Goal: Task Accomplishment & Management: Use online tool/utility

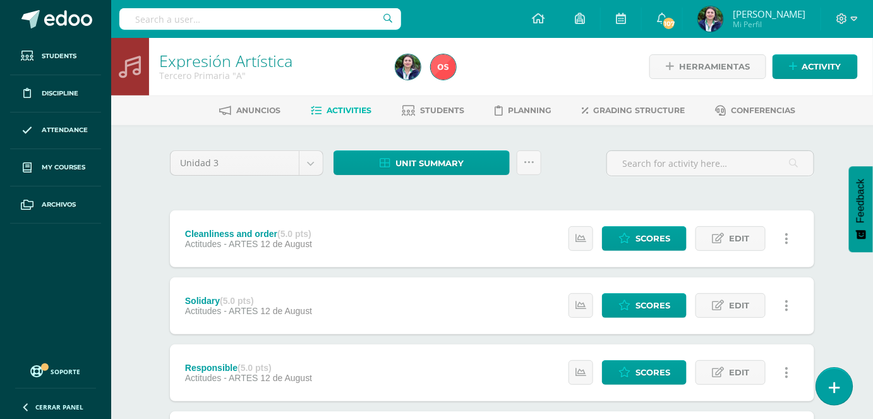
click at [842, 378] on link at bounding box center [834, 386] width 36 height 37
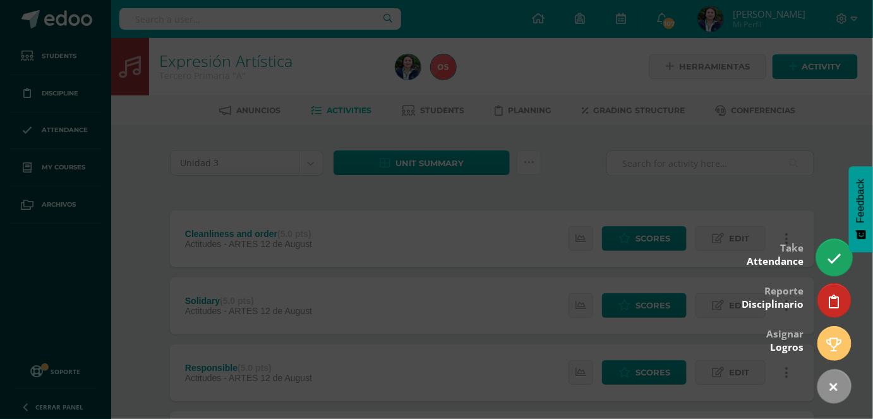
click at [833, 260] on icon at bounding box center [834, 258] width 15 height 15
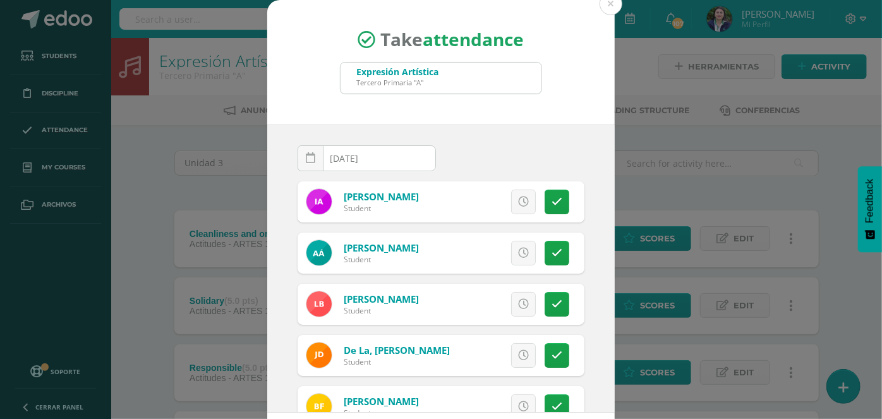
click at [477, 71] on div "Expresión Artística Tercero Primaria "A"" at bounding box center [441, 78] width 201 height 31
click at [97, 108] on div "Take attendance Expresión Artística Tercero Primaria "A" [DATE] August, 2025 Mo…" at bounding box center [441, 239] width 872 height 478
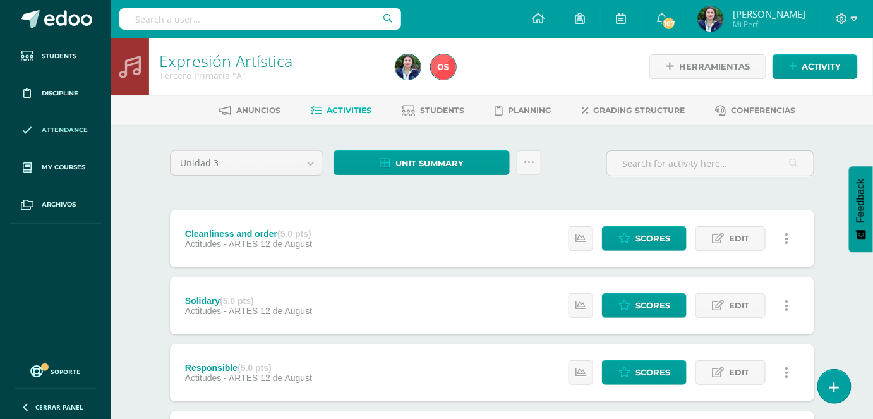
click at [71, 128] on span "Attendance" at bounding box center [65, 130] width 46 height 10
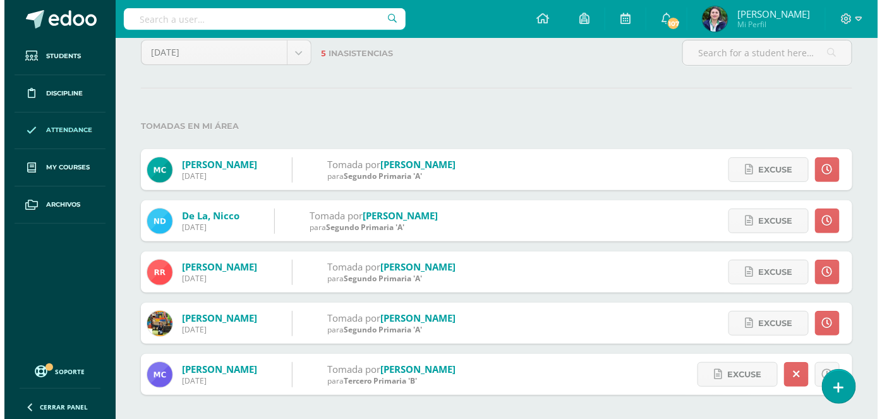
scroll to position [82, 0]
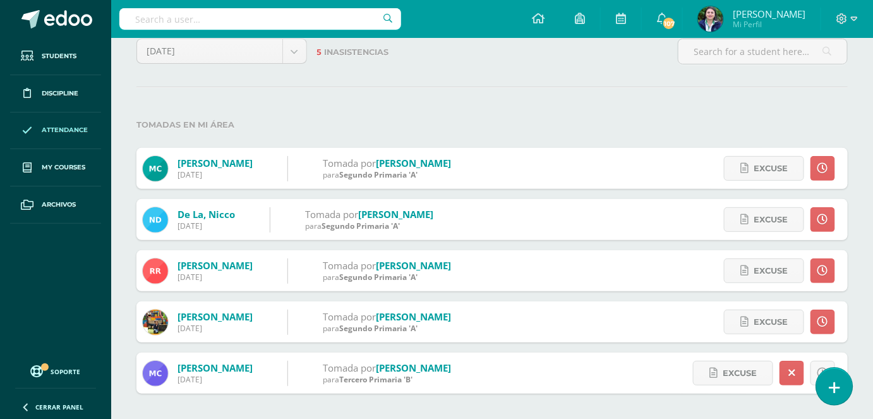
click at [834, 384] on icon at bounding box center [834, 387] width 11 height 15
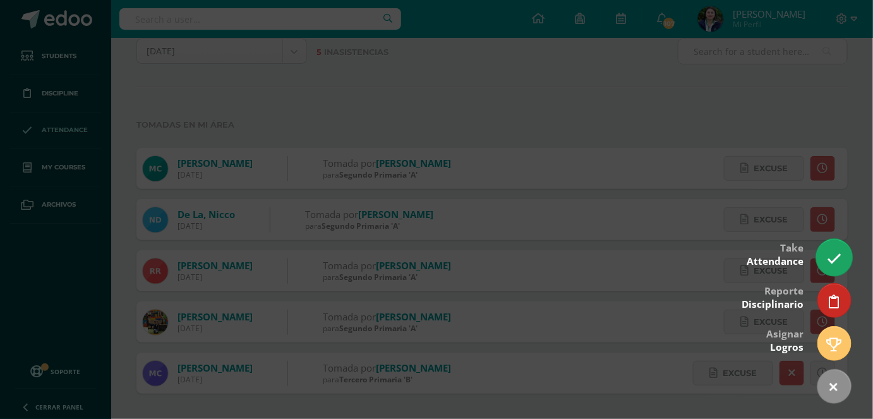
click at [835, 253] on icon at bounding box center [834, 258] width 15 height 15
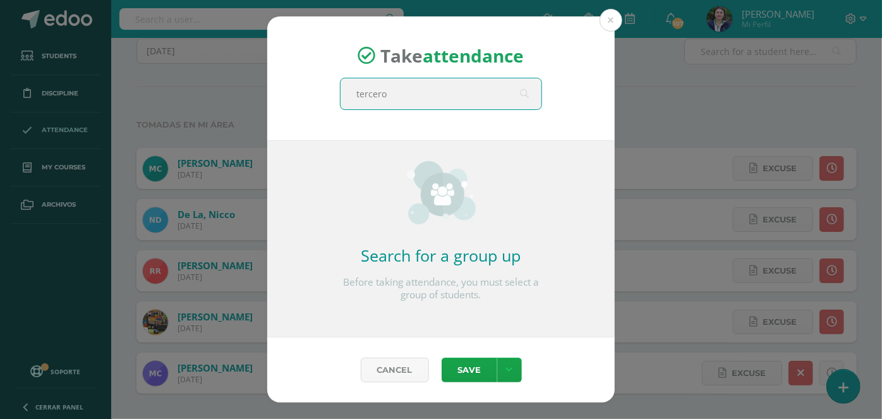
type input "tercero a"
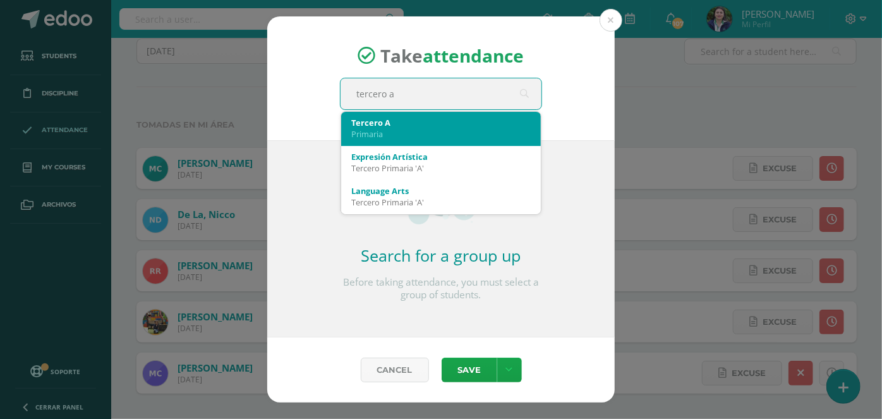
click at [435, 140] on div "Tercero A Primaria" at bounding box center [440, 128] width 179 height 33
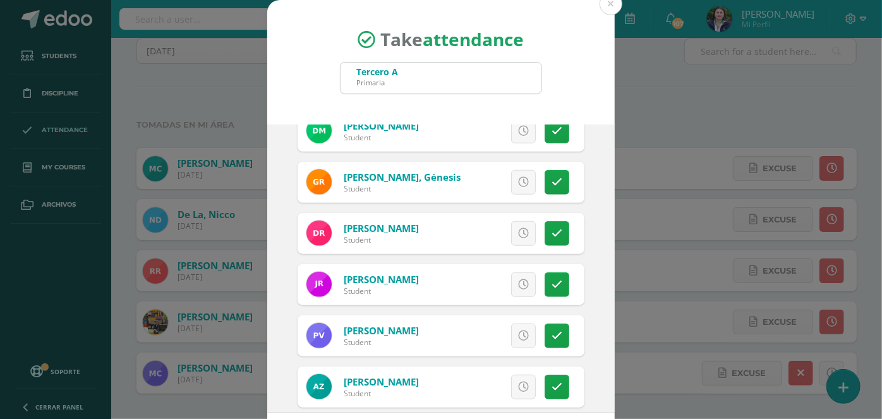
scroll to position [598, 0]
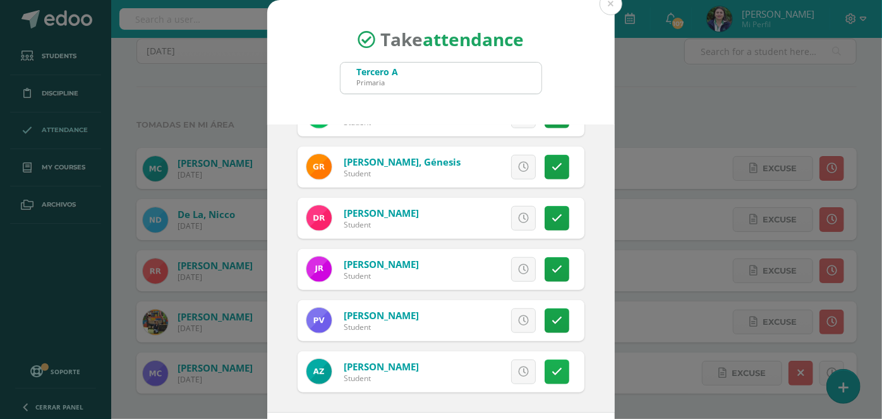
click at [551, 368] on link at bounding box center [557, 372] width 25 height 25
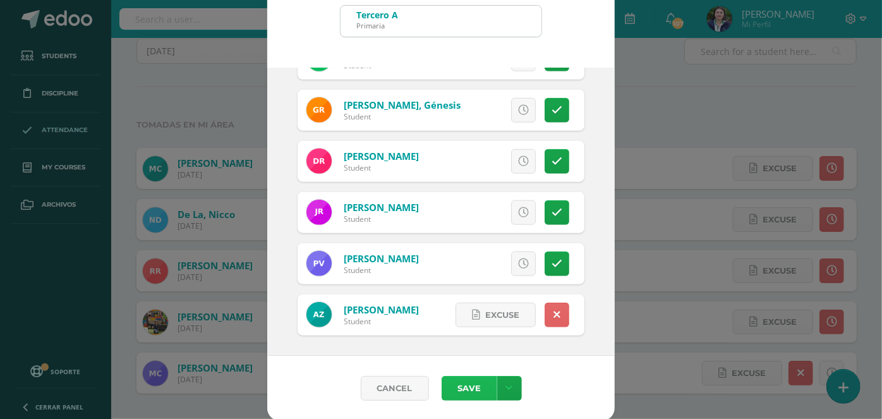
click at [463, 388] on button "Save" at bounding box center [470, 388] width 56 height 25
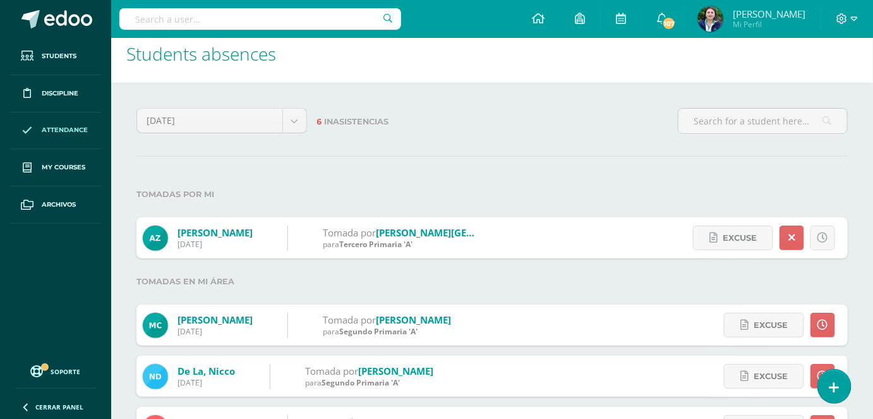
scroll to position [10, 0]
